Goal: Book appointment/travel/reservation

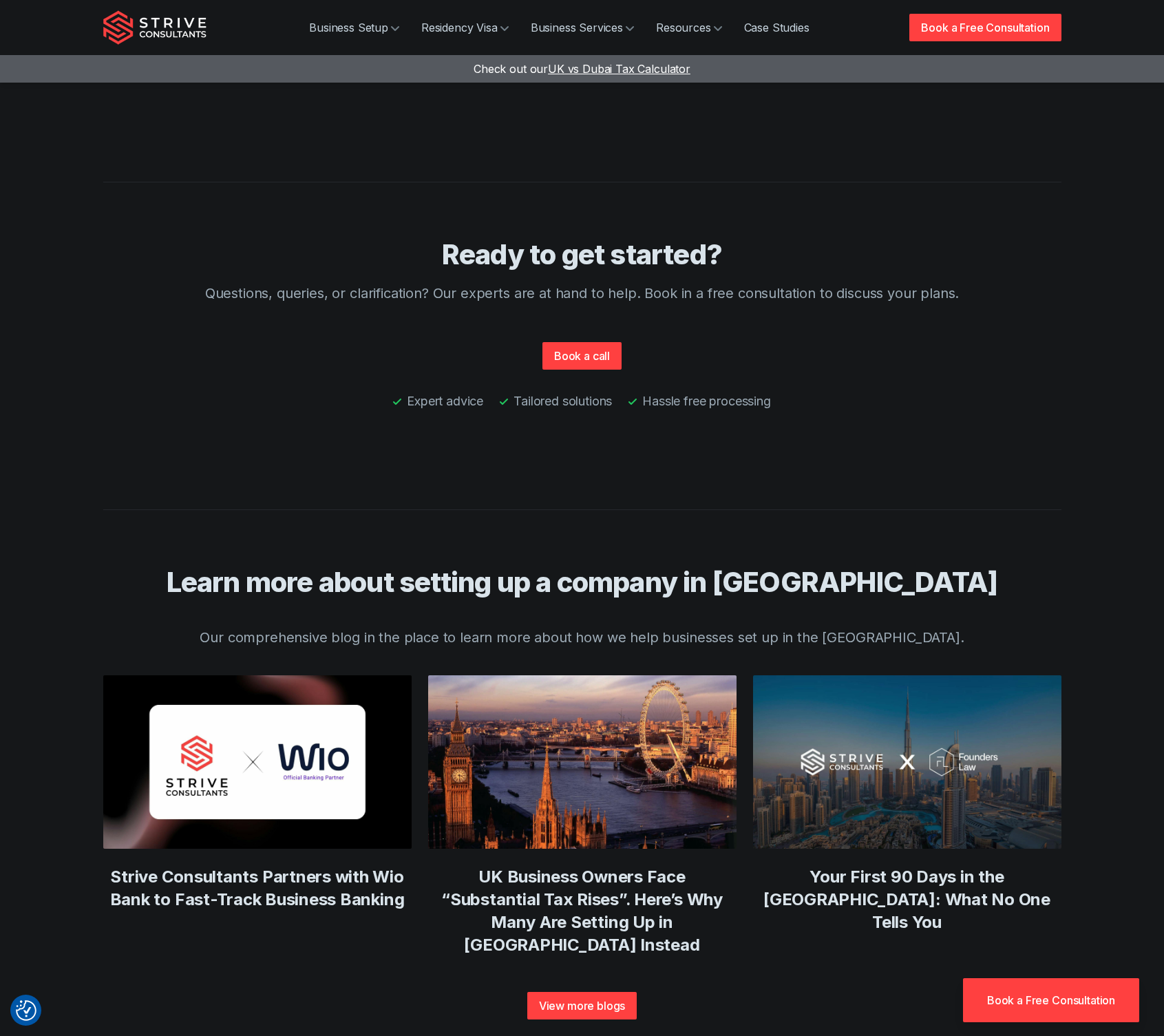
scroll to position [4883, 0]
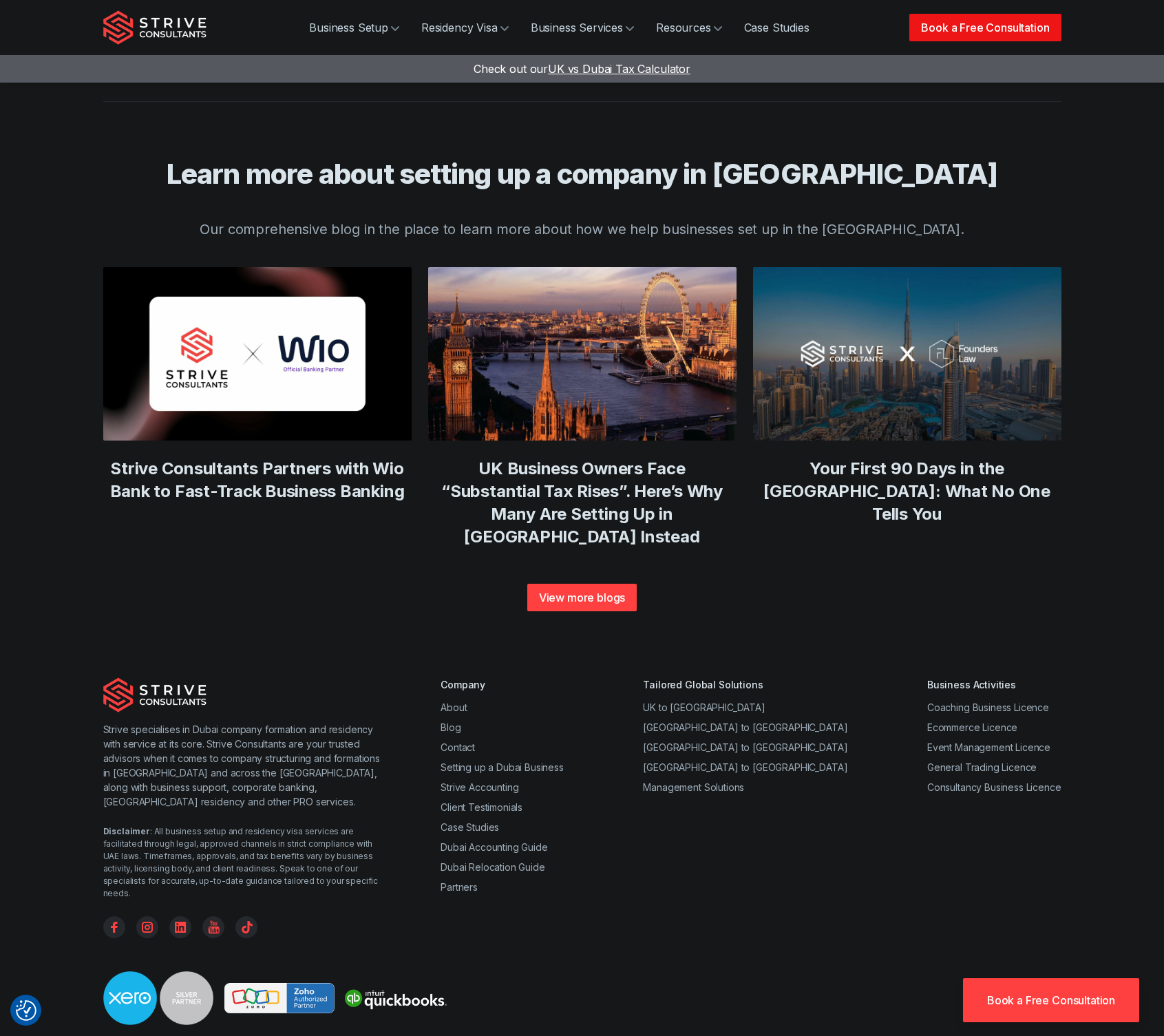
click at [953, 33] on link "Book a Free Consultation" at bounding box center [985, 28] width 151 height 28
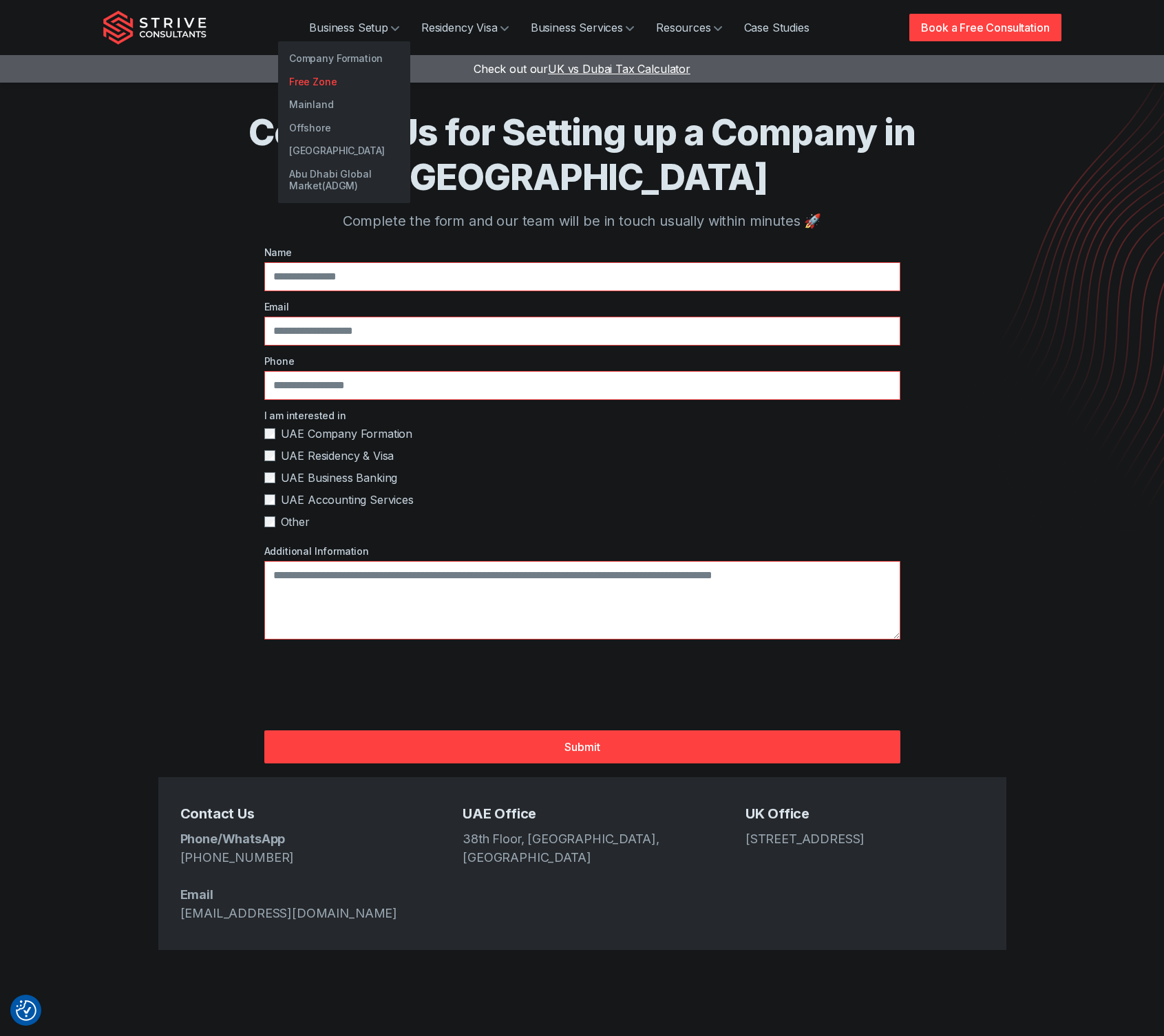
click at [305, 76] on link "Free Zone" at bounding box center [343, 81] width 132 height 23
